Goal: Task Accomplishment & Management: Use online tool/utility

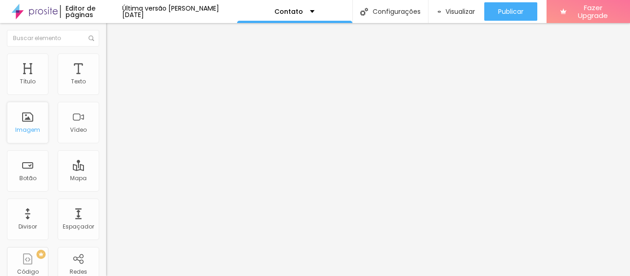
click at [34, 123] on div "Imagem" at bounding box center [27, 122] width 41 height 41
click at [113, 32] on img "button" at bounding box center [116, 33] width 7 height 7
click at [71, 171] on div "Mapa" at bounding box center [78, 170] width 41 height 41
click at [71, 170] on div "Mapa" at bounding box center [78, 170] width 41 height 41
click at [72, 169] on div "Mapa" at bounding box center [78, 170] width 41 height 41
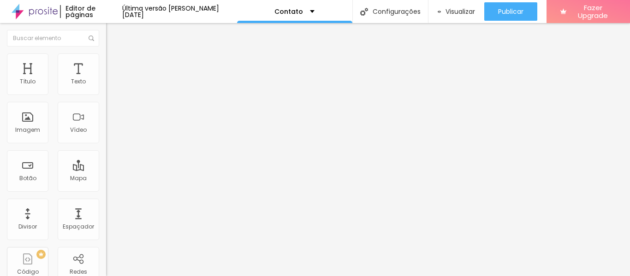
drag, startPoint x: 55, startPoint y: 102, endPoint x: 0, endPoint y: 99, distance: 54.9
click at [106, 100] on div "Endereço Alboom [GEOGRAPHIC_DATA] Alinhamento 15 Zoom" at bounding box center [159, 164] width 106 height 184
type input "[PERSON_NAME] WEDDINGS"
click at [114, 65] on span "Avançado" at bounding box center [129, 69] width 30 height 8
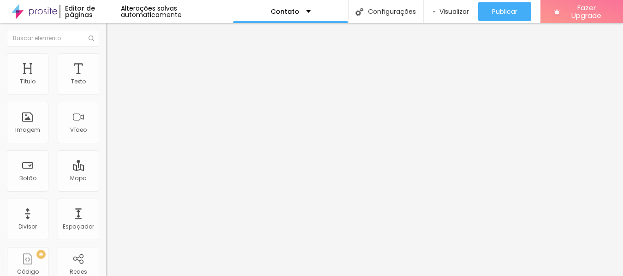
click at [106, 53] on img at bounding box center [110, 48] width 8 height 8
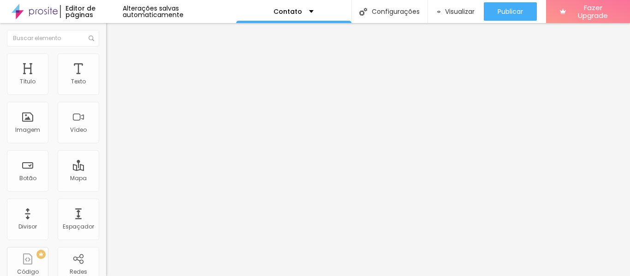
click at [106, 53] on li "Estilo" at bounding box center [159, 57] width 106 height 9
click at [106, 63] on img at bounding box center [110, 67] width 8 height 8
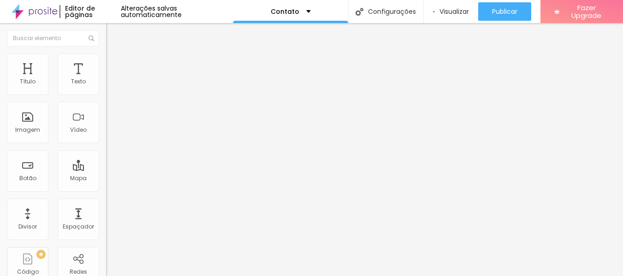
click at [106, 53] on img at bounding box center [110, 48] width 8 height 8
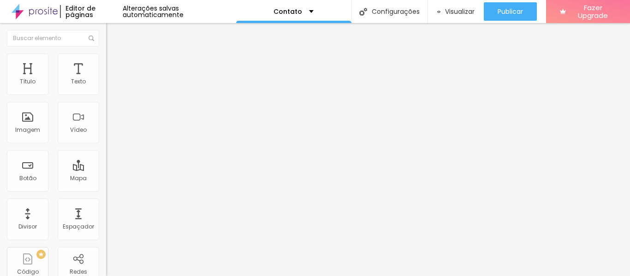
click at [106, 54] on img at bounding box center [110, 57] width 8 height 8
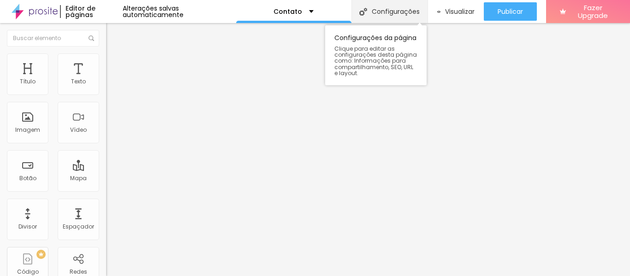
click at [412, 12] on div "Configurações" at bounding box center [389, 11] width 76 height 23
